Goal: Transaction & Acquisition: Book appointment/travel/reservation

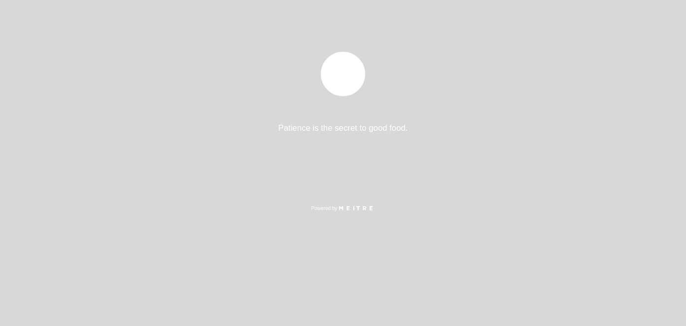
select select "es"
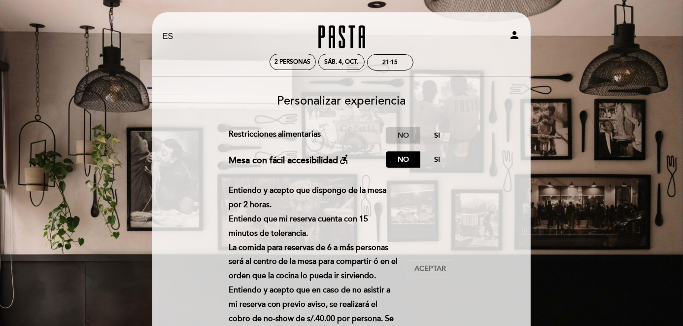
click at [406, 138] on label "No" at bounding box center [403, 135] width 34 height 16
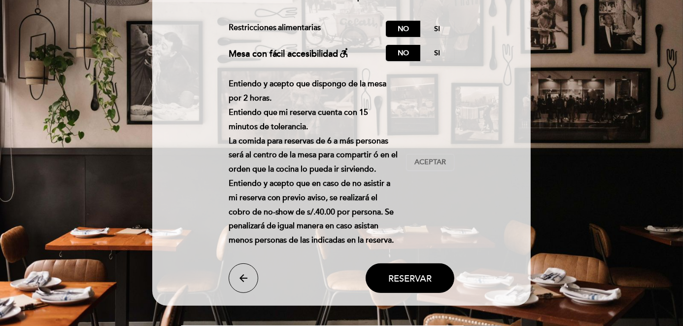
scroll to position [131, 0]
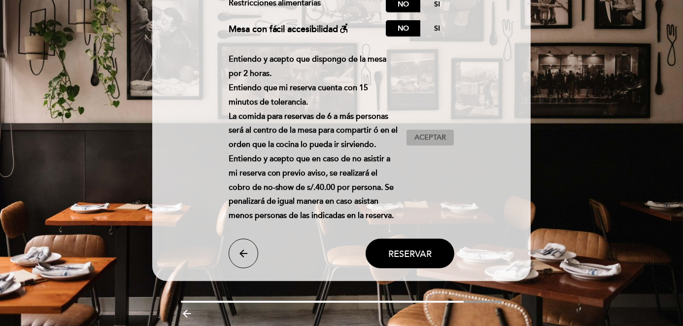
click at [421, 137] on span "Aceptar" at bounding box center [430, 138] width 32 height 10
click at [415, 255] on span "Reservar" at bounding box center [409, 253] width 43 height 11
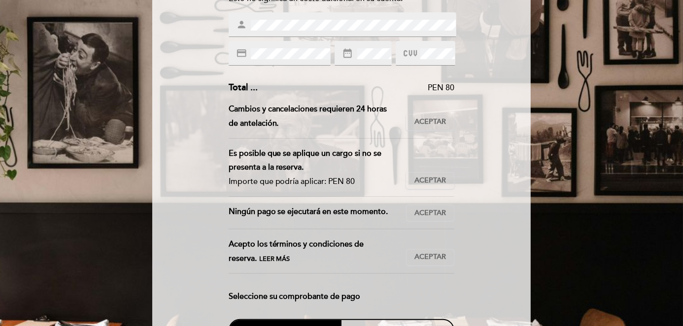
scroll to position [197, 0]
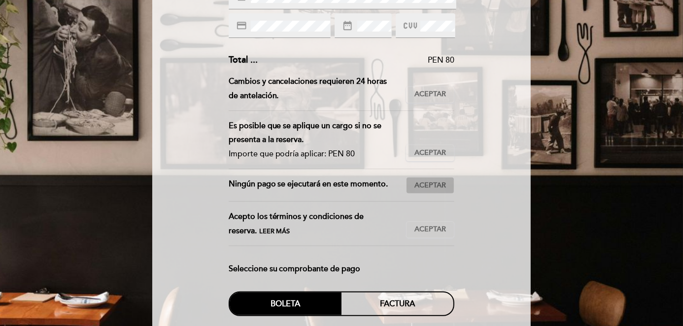
click at [414, 185] on button "Aceptar Aceptado" at bounding box center [430, 185] width 48 height 17
click at [415, 229] on span "Aceptar" at bounding box center [430, 229] width 32 height 10
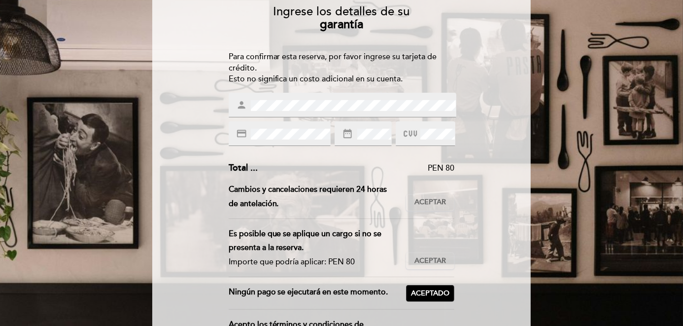
scroll to position [66, 0]
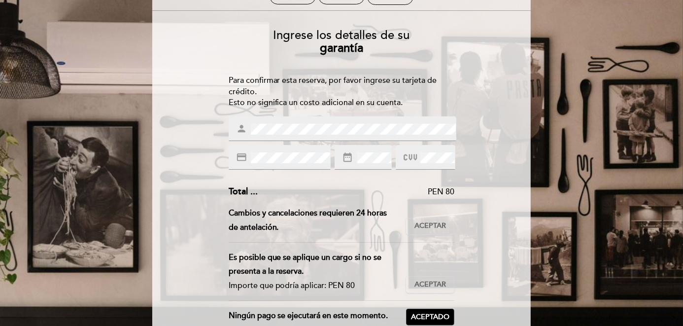
click at [284, 126] on div "Ingrese los detalles de su garantía Para confirmar esta reserva, por favor ingr…" at bounding box center [341, 305] width 365 height 569
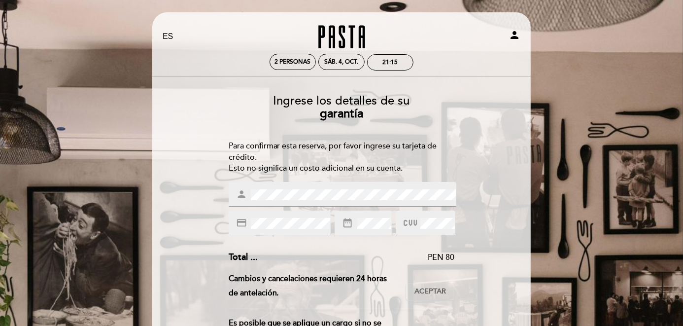
type input "[GEOGRAPHIC_DATA][PERSON_NAME]"
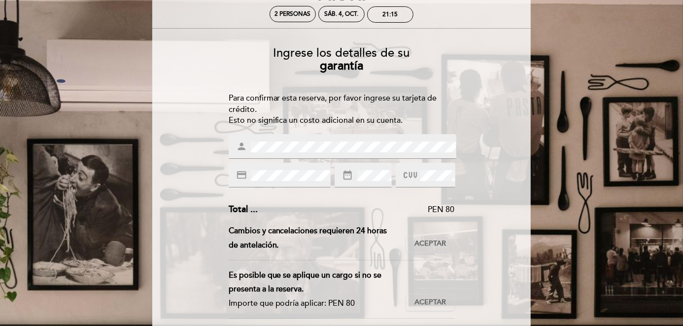
scroll to position [66, 0]
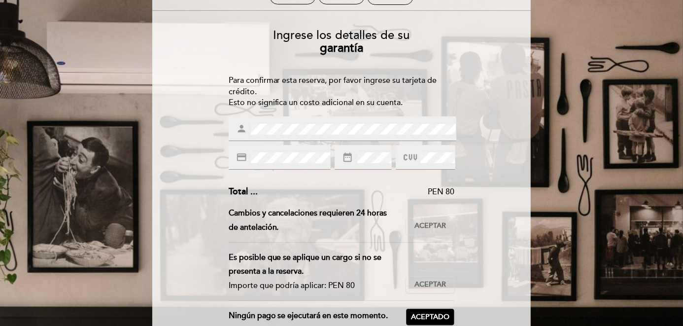
click at [245, 157] on icon "credit_card" at bounding box center [241, 157] width 11 height 11
click at [307, 158] on div "Ingrese los detalles de su garantía Para confirmar esta reserva, por favor ingr…" at bounding box center [341, 305] width 365 height 569
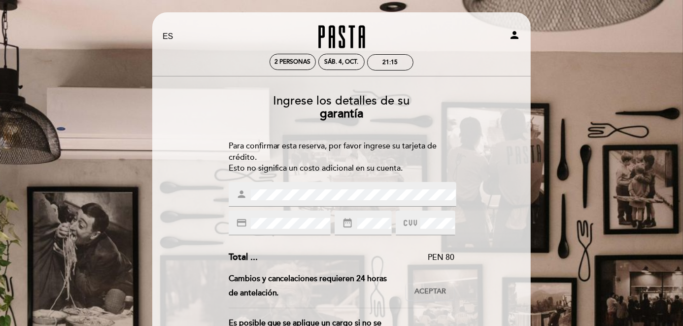
click at [445, 221] on span at bounding box center [449, 223] width 8 height 8
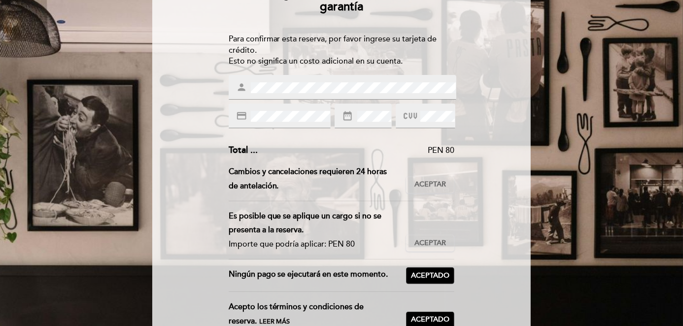
scroll to position [131, 0]
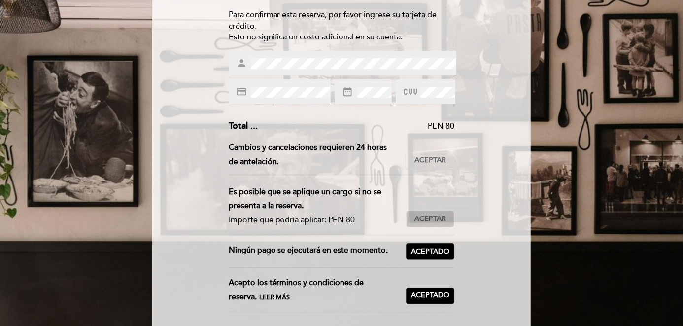
click at [421, 211] on button "Aceptar Aceptado" at bounding box center [430, 218] width 48 height 17
click at [422, 215] on span "Aceptado" at bounding box center [430, 219] width 38 height 10
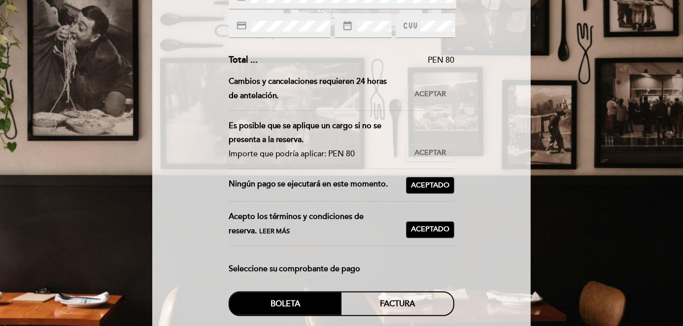
scroll to position [263, 0]
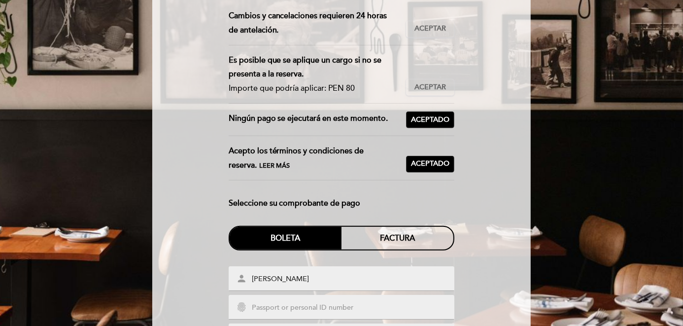
click at [306, 235] on div "Boleta" at bounding box center [286, 238] width 112 height 23
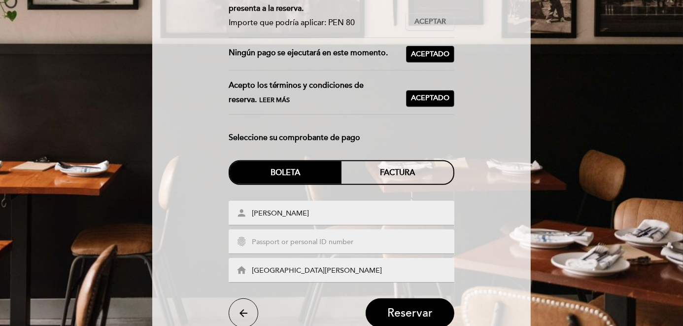
click at [306, 240] on input "text" at bounding box center [353, 242] width 205 height 11
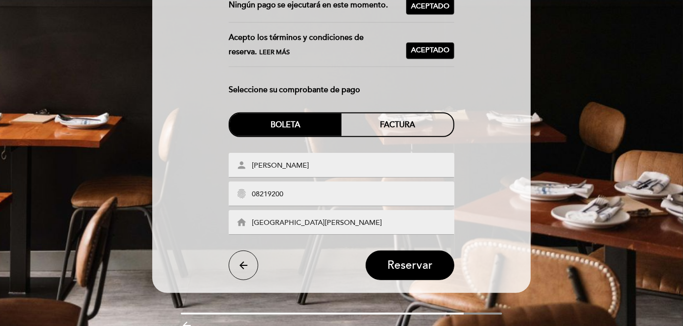
scroll to position [394, 0]
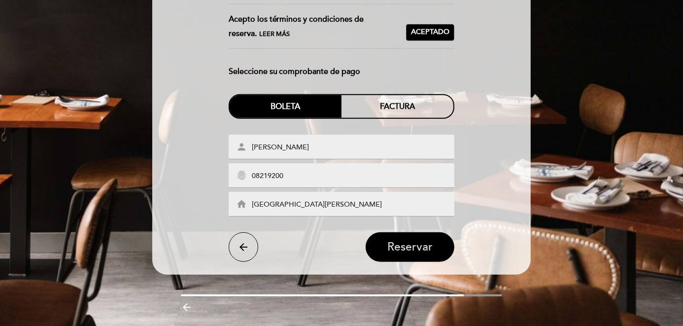
type input "08219200"
click at [410, 247] on span "Reservar" at bounding box center [409, 247] width 45 height 14
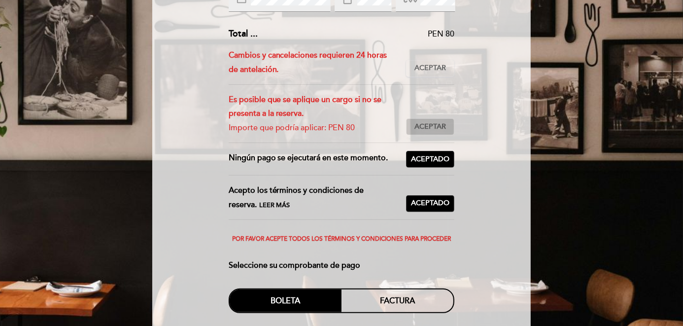
scroll to position [197, 0]
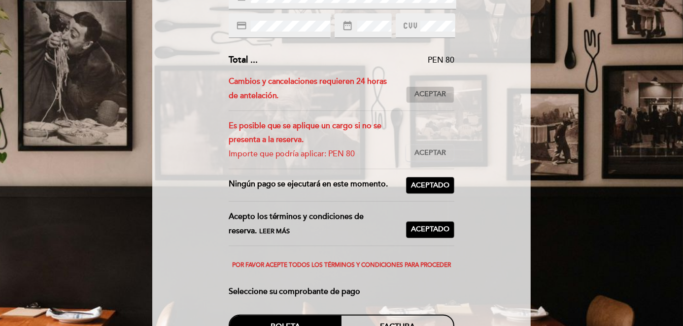
click at [425, 97] on span "Aceptar" at bounding box center [430, 94] width 32 height 10
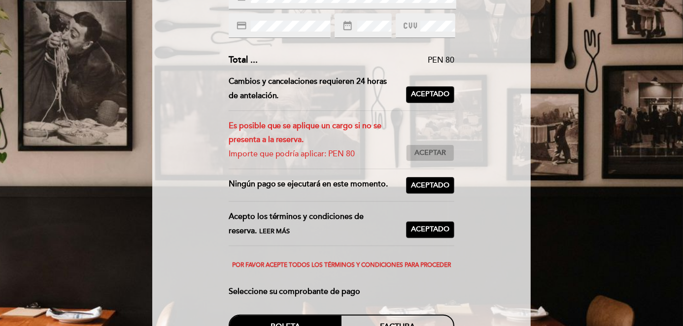
click at [440, 151] on span "Aceptar" at bounding box center [430, 153] width 32 height 10
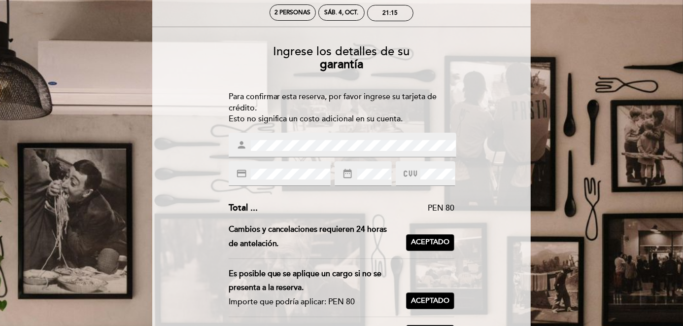
scroll to position [66, 0]
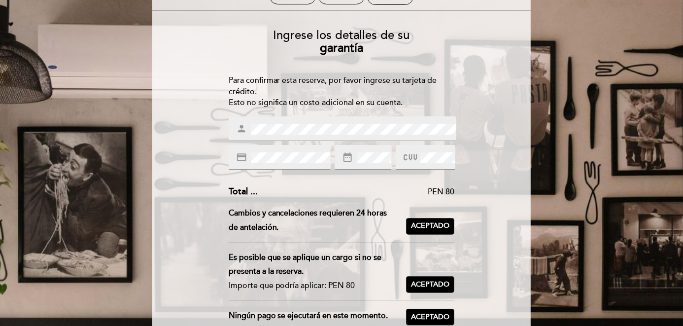
click at [376, 157] on div "Ingrese los detalles de su garantía Para confirmar esta reserva, por favor ingr…" at bounding box center [341, 317] width 365 height 592
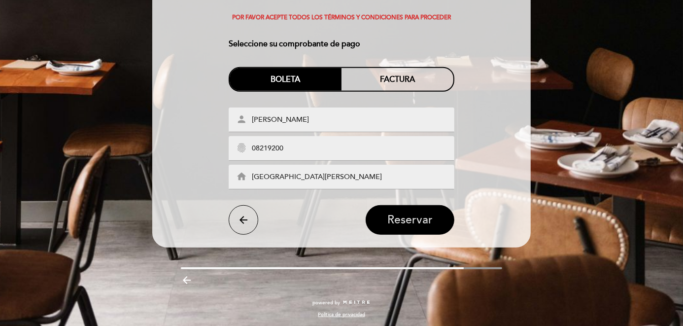
click at [422, 227] on button "Reservar" at bounding box center [410, 220] width 89 height 30
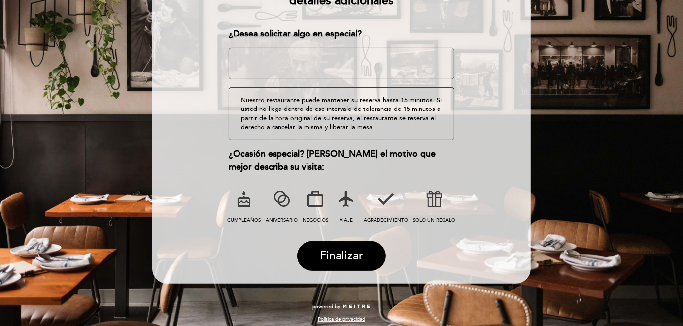
scroll to position [145, 0]
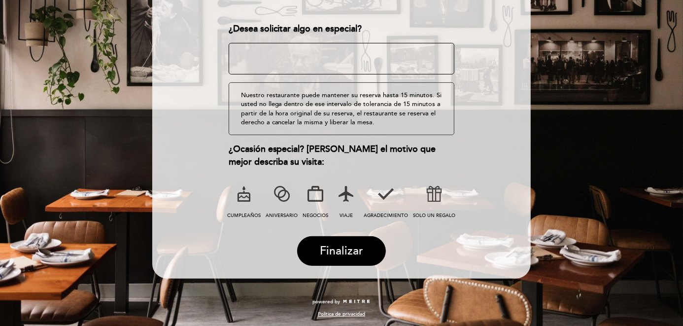
click at [388, 210] on label "AGRADECIMIENTO" at bounding box center [385, 200] width 45 height 40
click at [286, 213] on span "ANIVERSARIO" at bounding box center [282, 215] width 32 height 6
click at [343, 249] on span "Finalizar" at bounding box center [341, 251] width 43 height 14
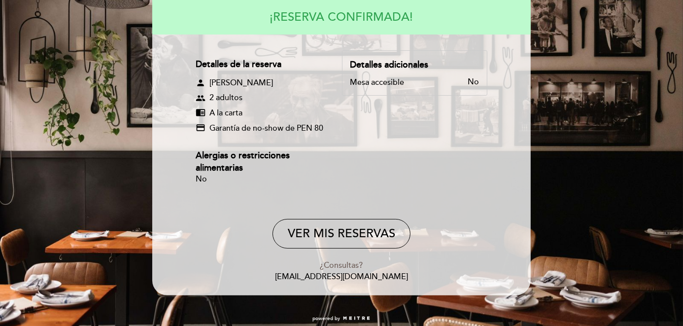
scroll to position [121, 0]
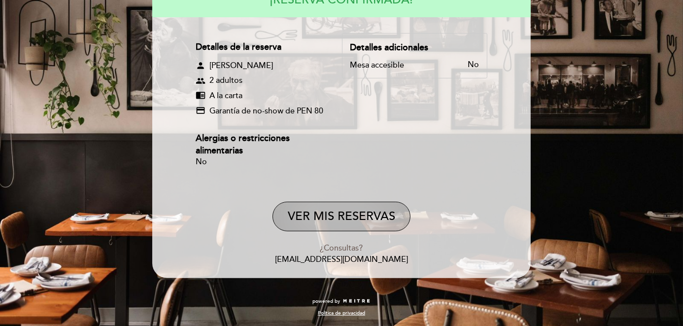
click at [318, 212] on button "VER MIS RESERVAS" at bounding box center [342, 217] width 138 height 30
select select "es"
